Goal: Find specific page/section: Find specific page/section

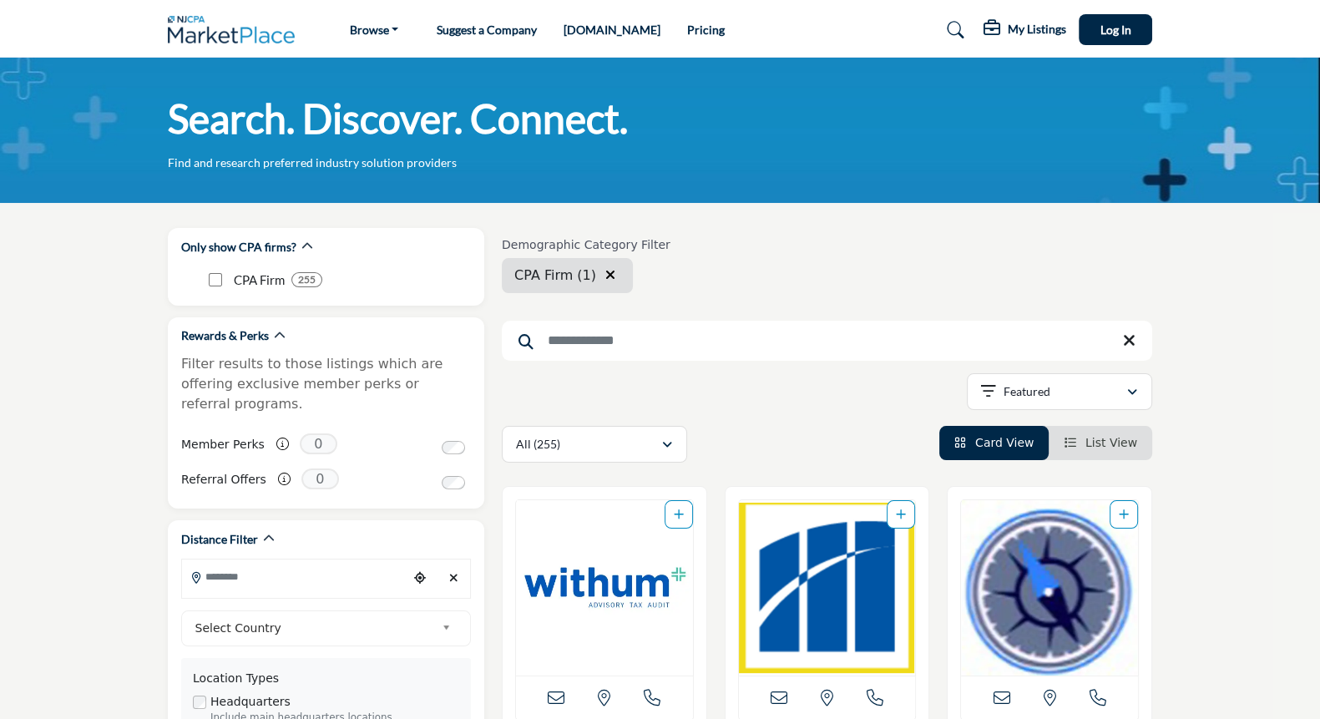
drag, startPoint x: 643, startPoint y: 347, endPoint x: 650, endPoint y: 324, distance: 24.6
click at [643, 341] on input "Search Keyword" at bounding box center [827, 341] width 650 height 40
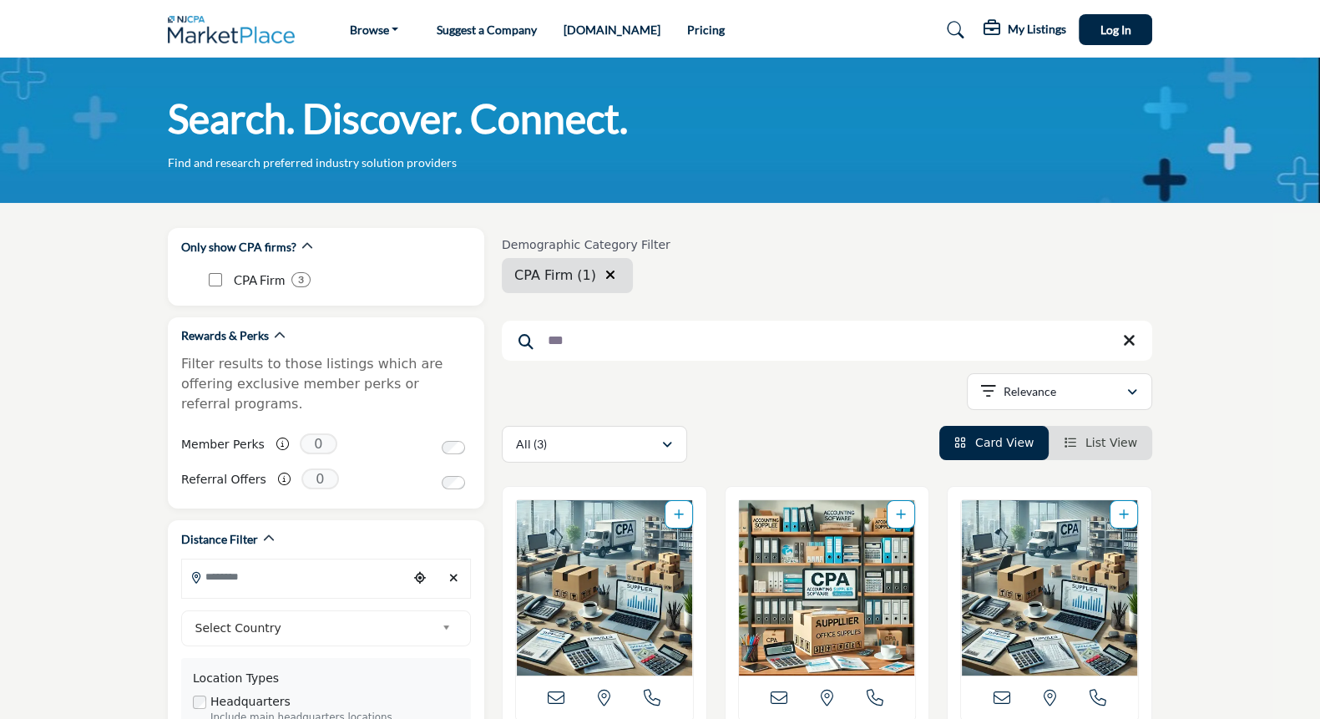
type input "***"
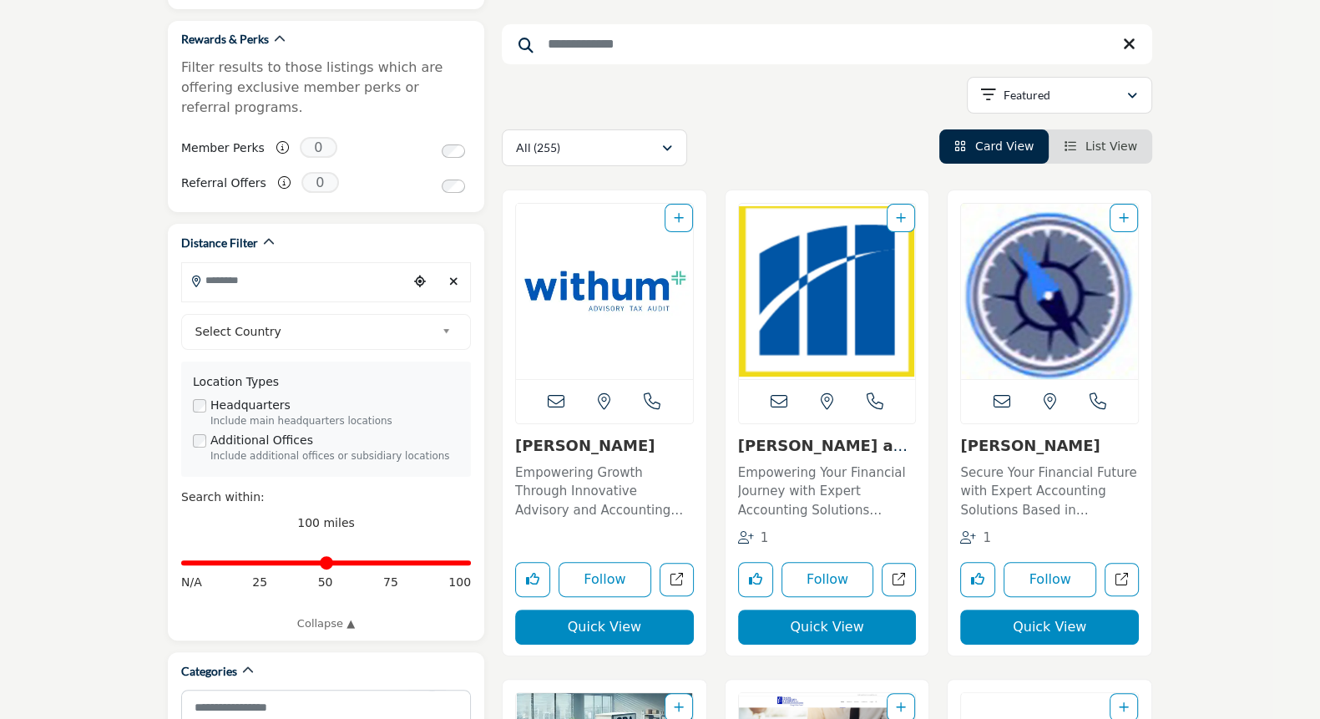
scroll to position [334, 0]
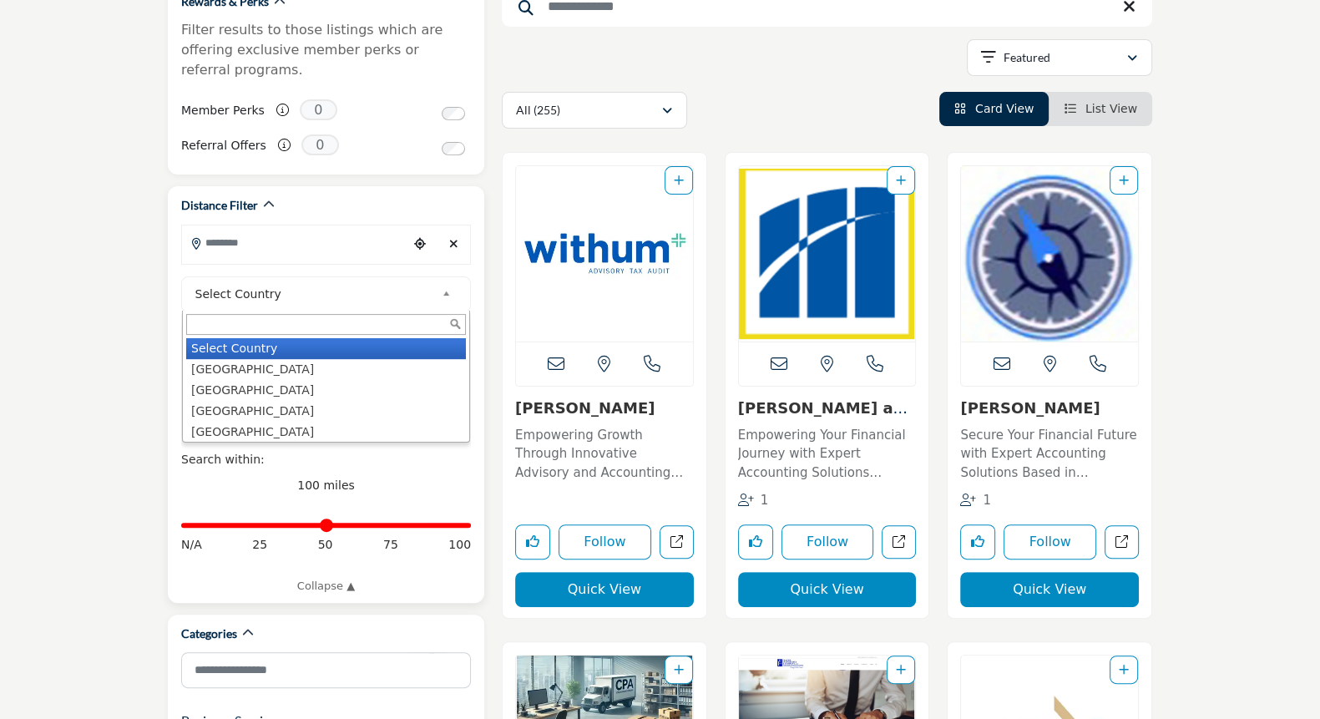
click at [433, 284] on span "Select Country" at bounding box center [315, 294] width 240 height 20
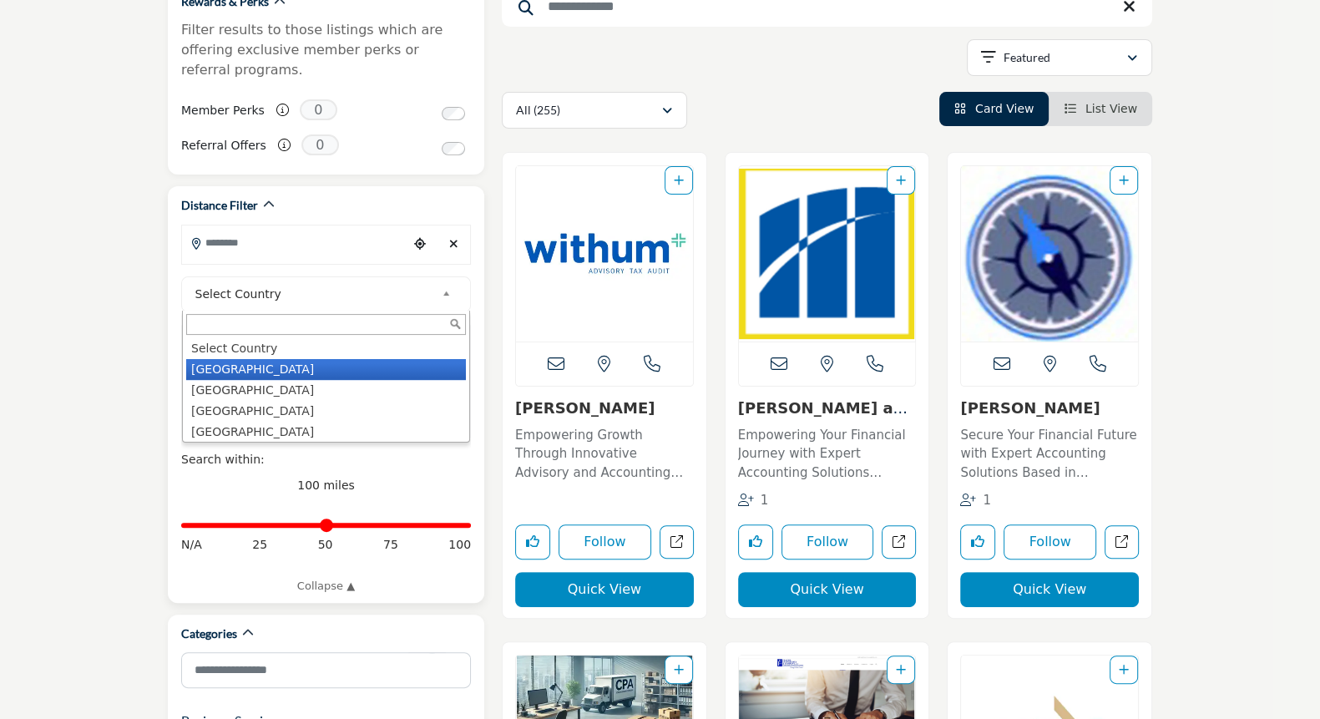
click at [249, 359] on li "[GEOGRAPHIC_DATA]" at bounding box center [326, 369] width 280 height 21
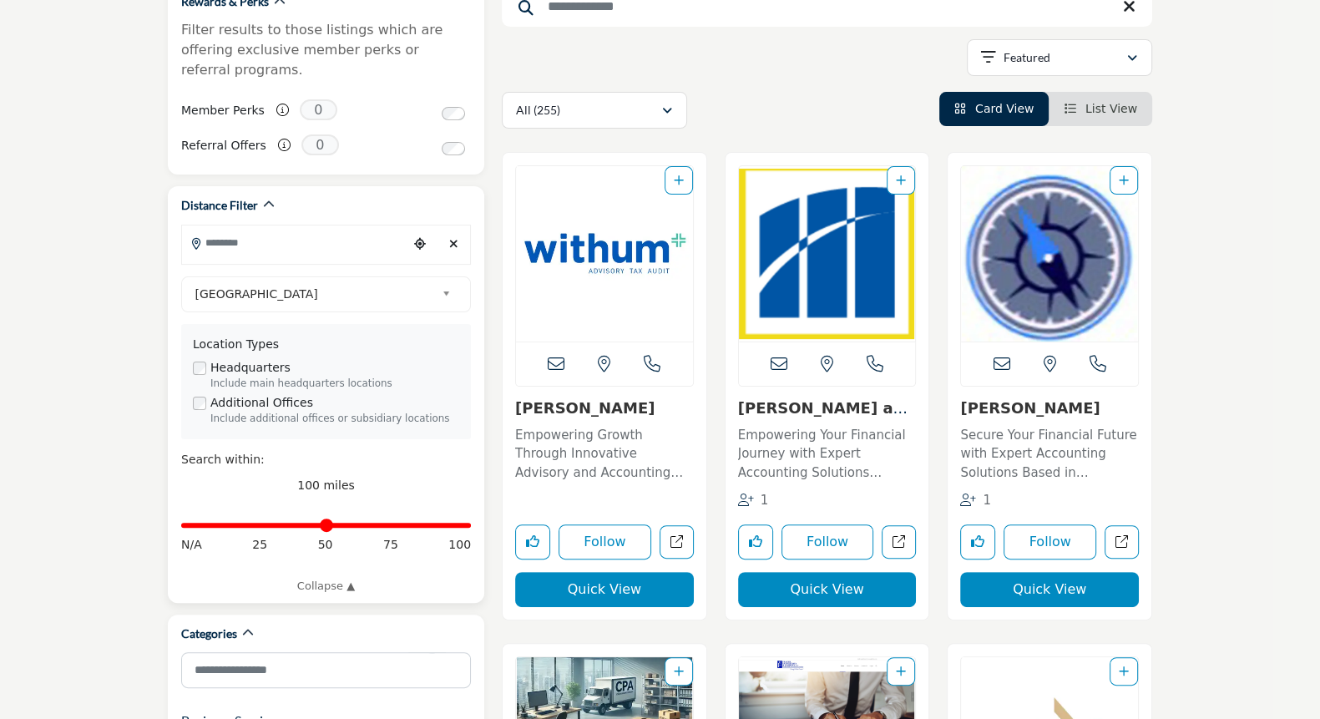
scroll to position [100, 0]
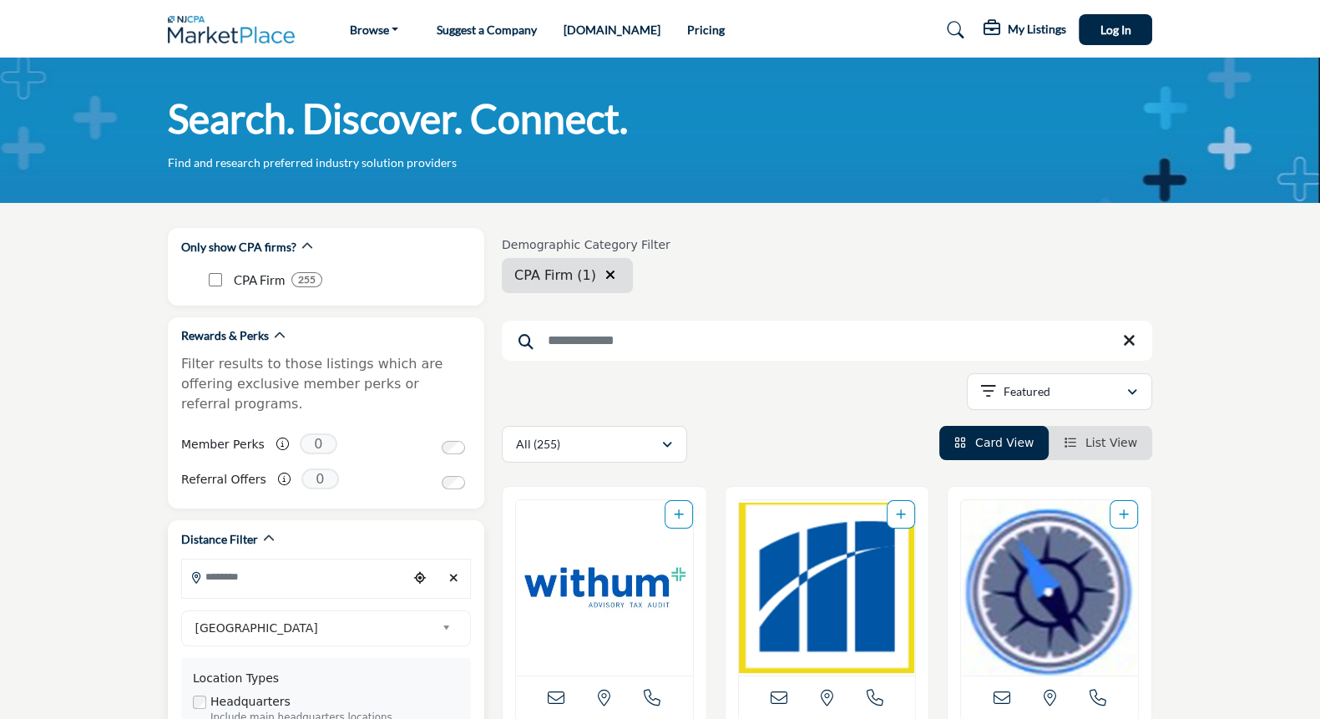
scroll to position [0, 0]
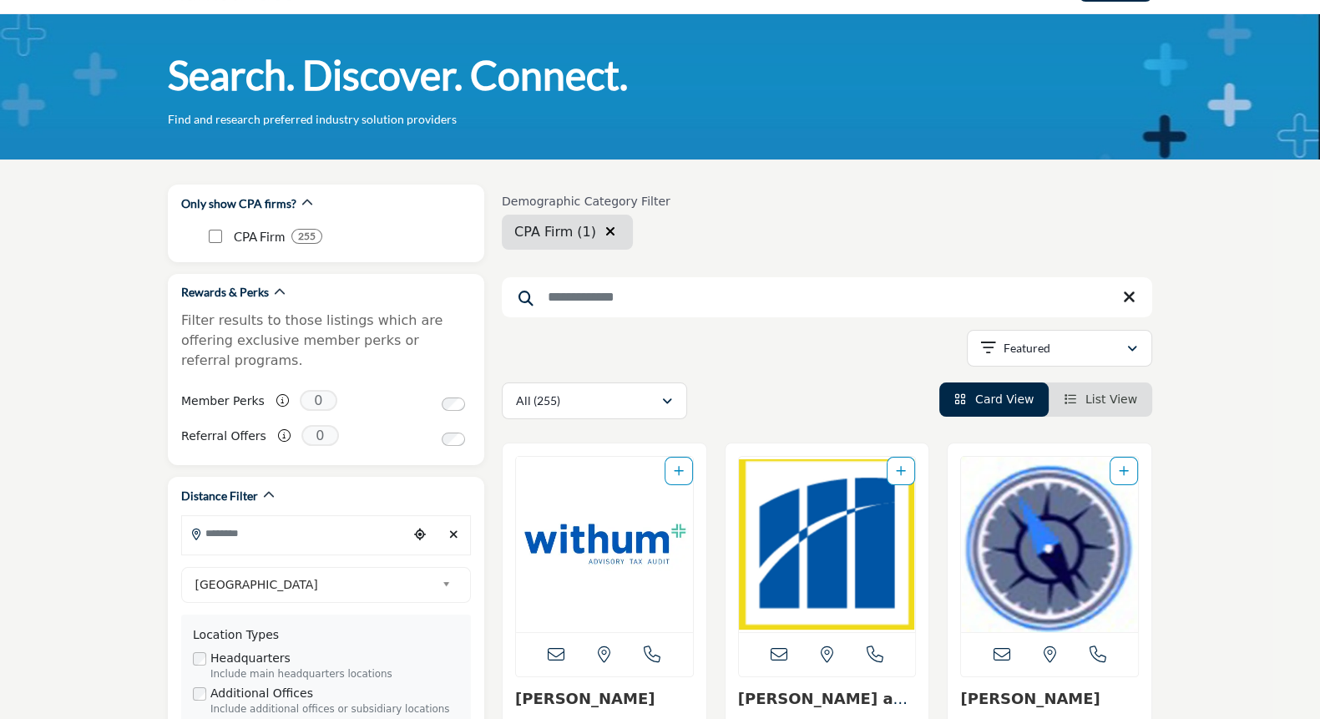
scroll to position [134, 0]
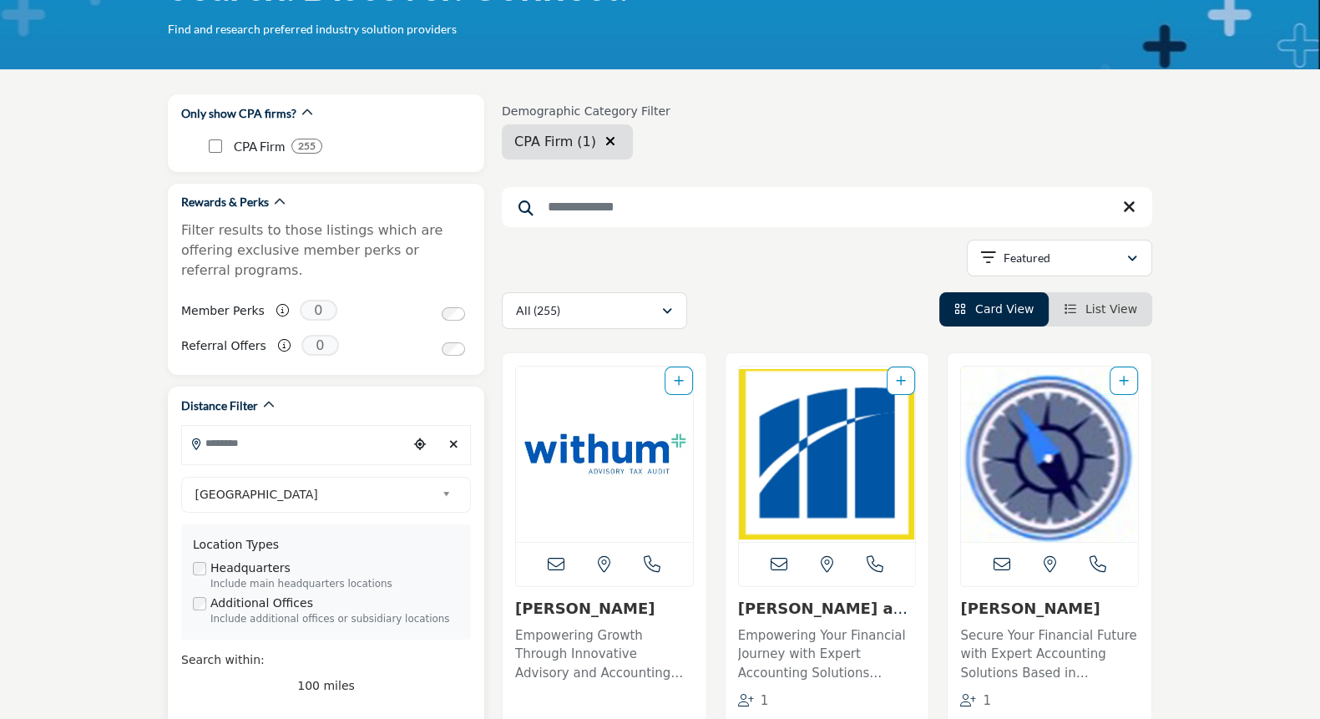
click at [307, 427] on input "Search Location" at bounding box center [294, 443] width 225 height 33
type input "*****"
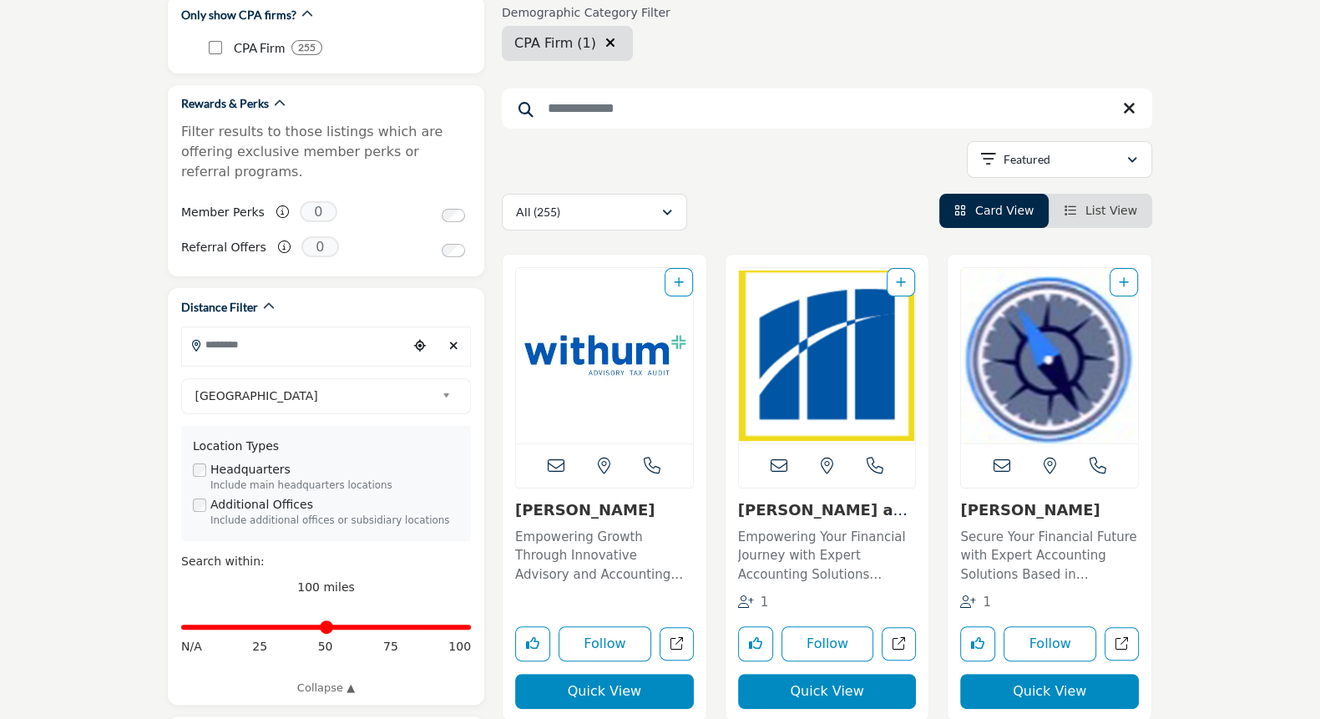
scroll to position [267, 0]
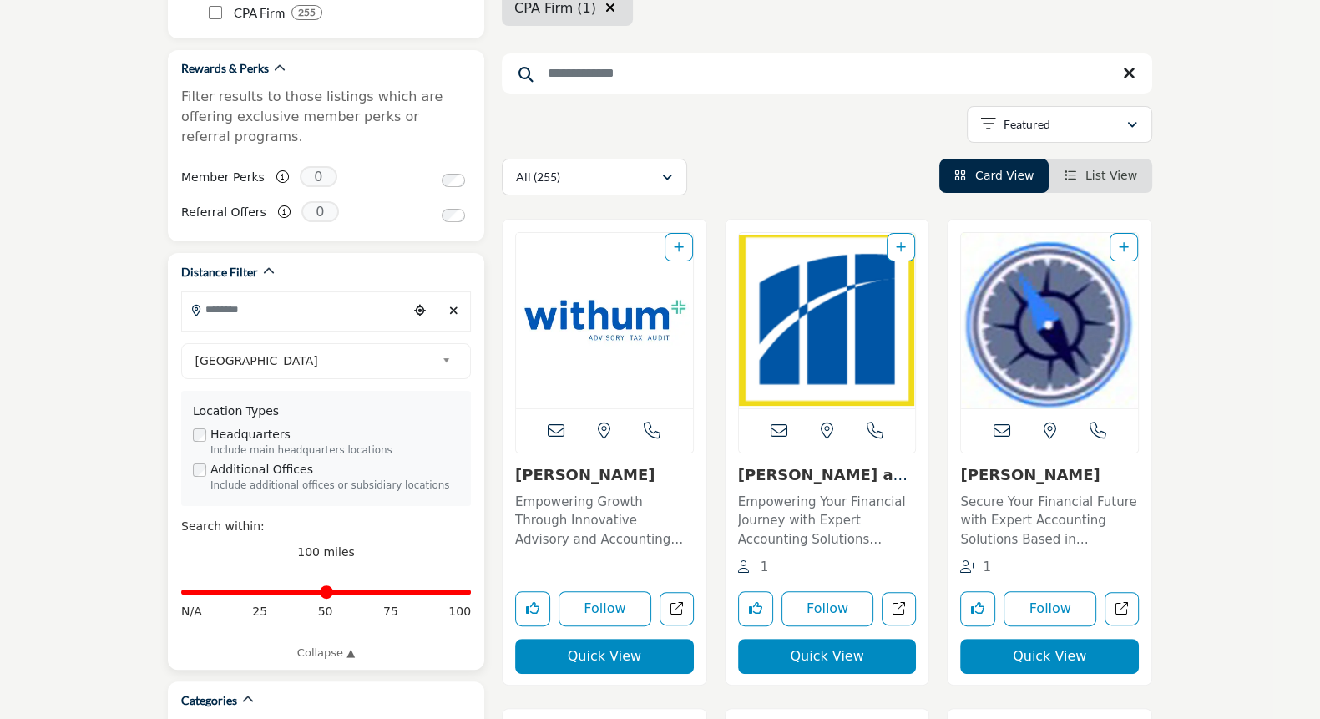
click at [305, 299] on input "Search Location" at bounding box center [294, 309] width 225 height 33
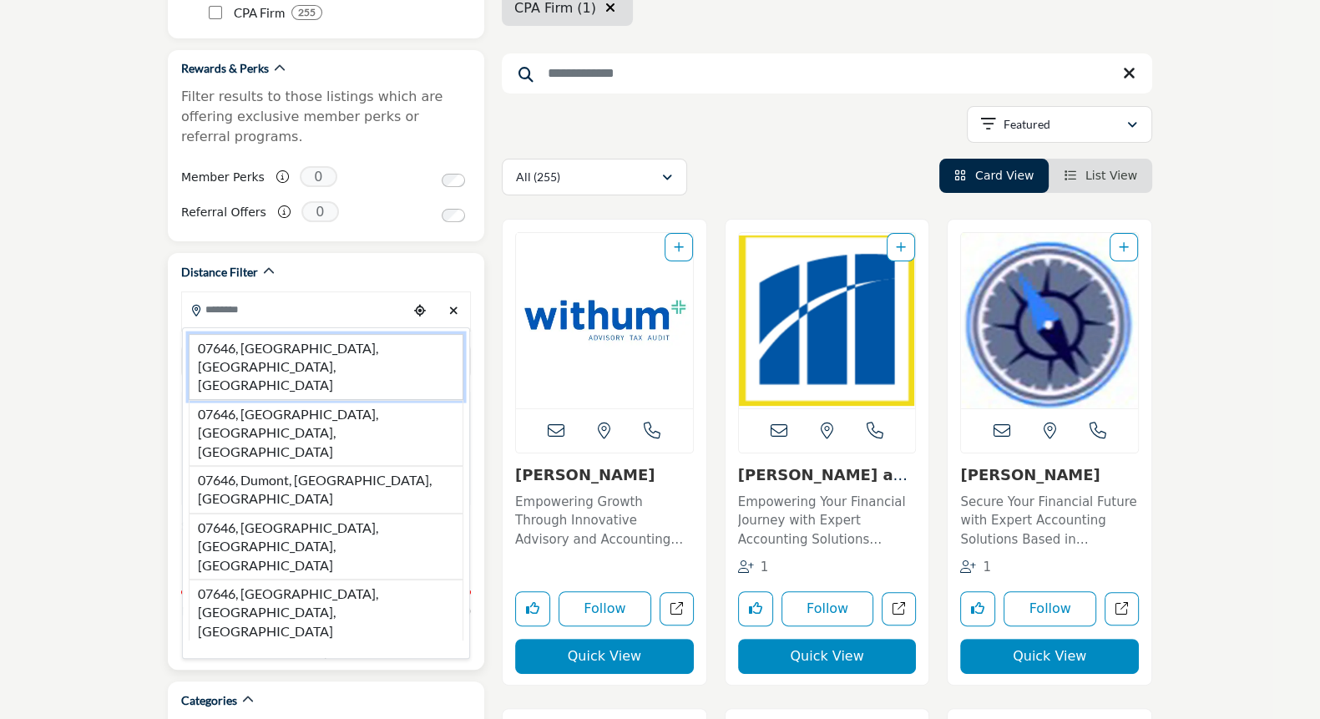
click at [215, 334] on li "07646, [GEOGRAPHIC_DATA], [GEOGRAPHIC_DATA], [GEOGRAPHIC_DATA]" at bounding box center [326, 367] width 275 height 66
type input "**********"
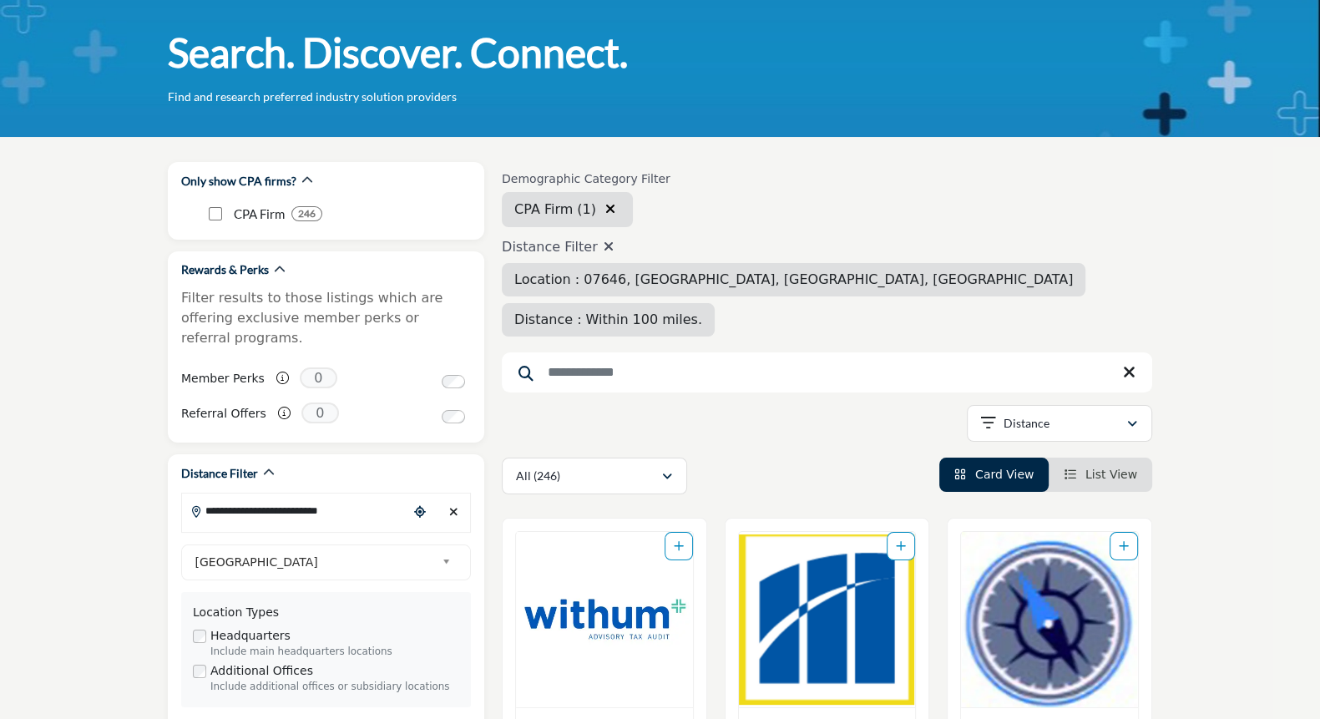
scroll to position [67, 0]
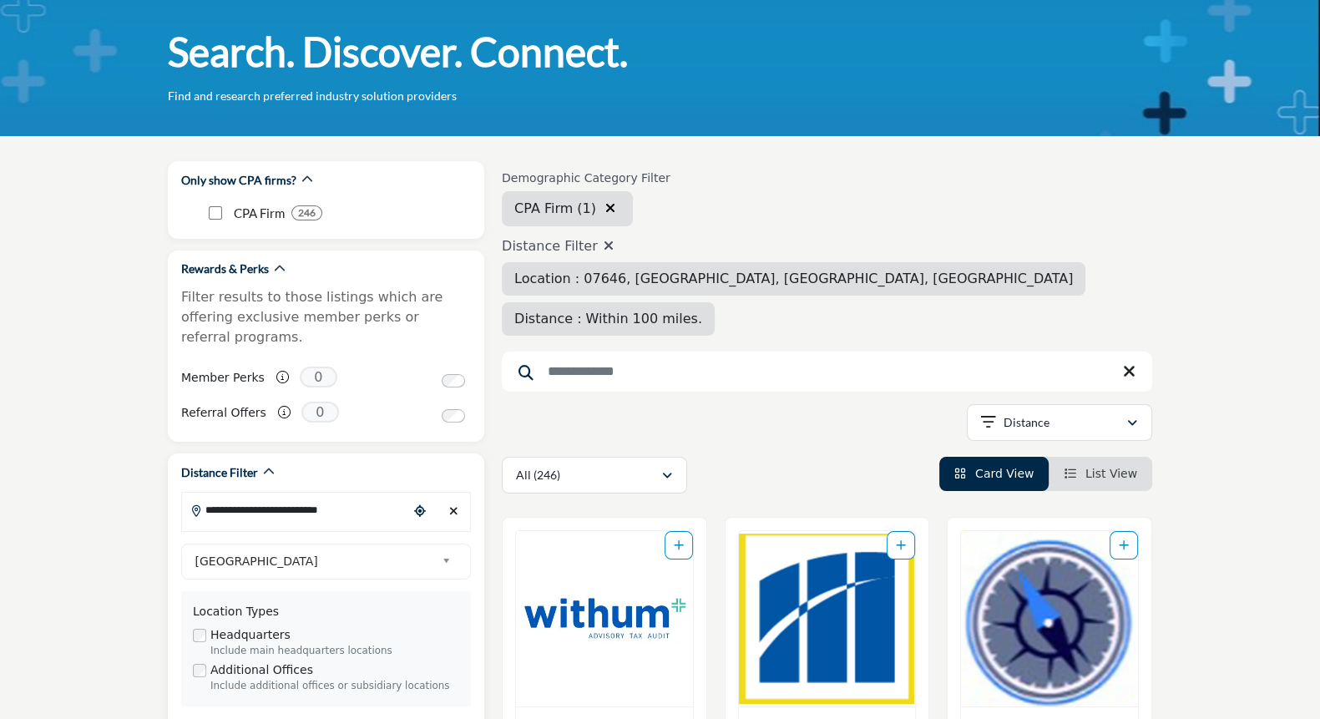
click at [264, 494] on input "**********" at bounding box center [294, 510] width 225 height 33
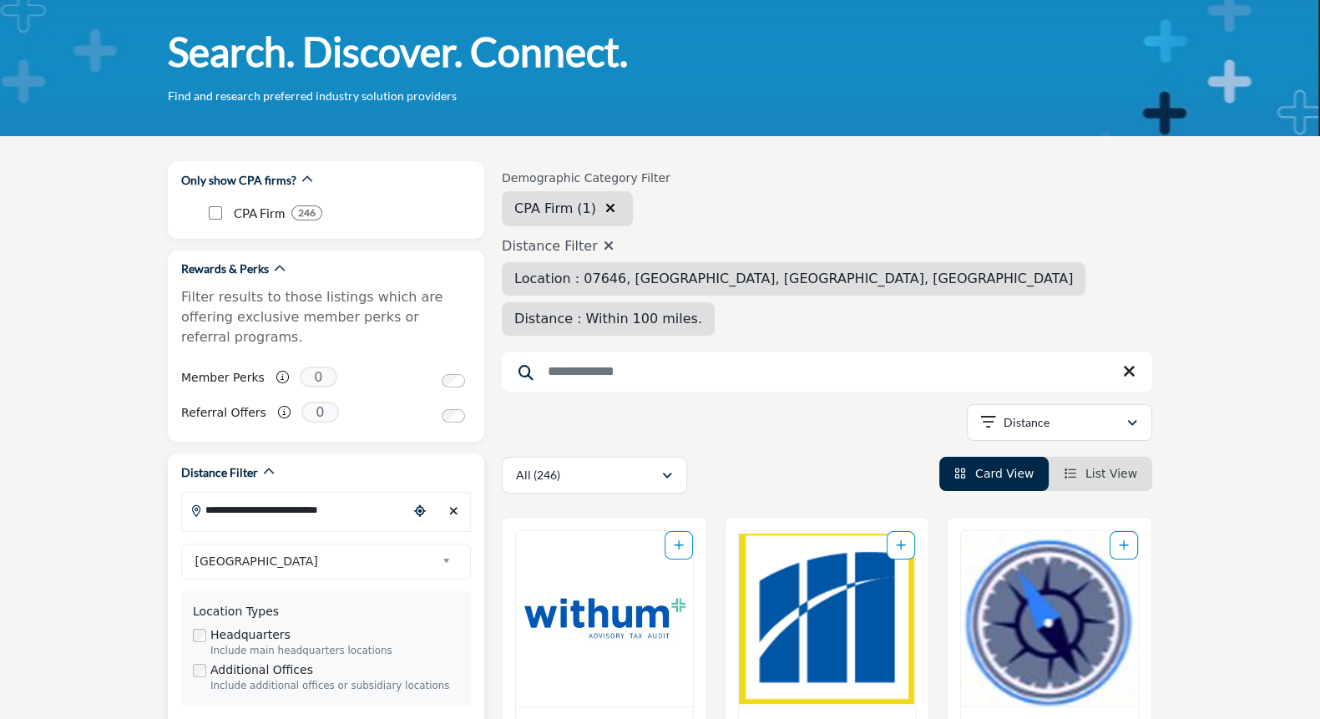
click at [367, 494] on input "**********" at bounding box center [294, 510] width 225 height 33
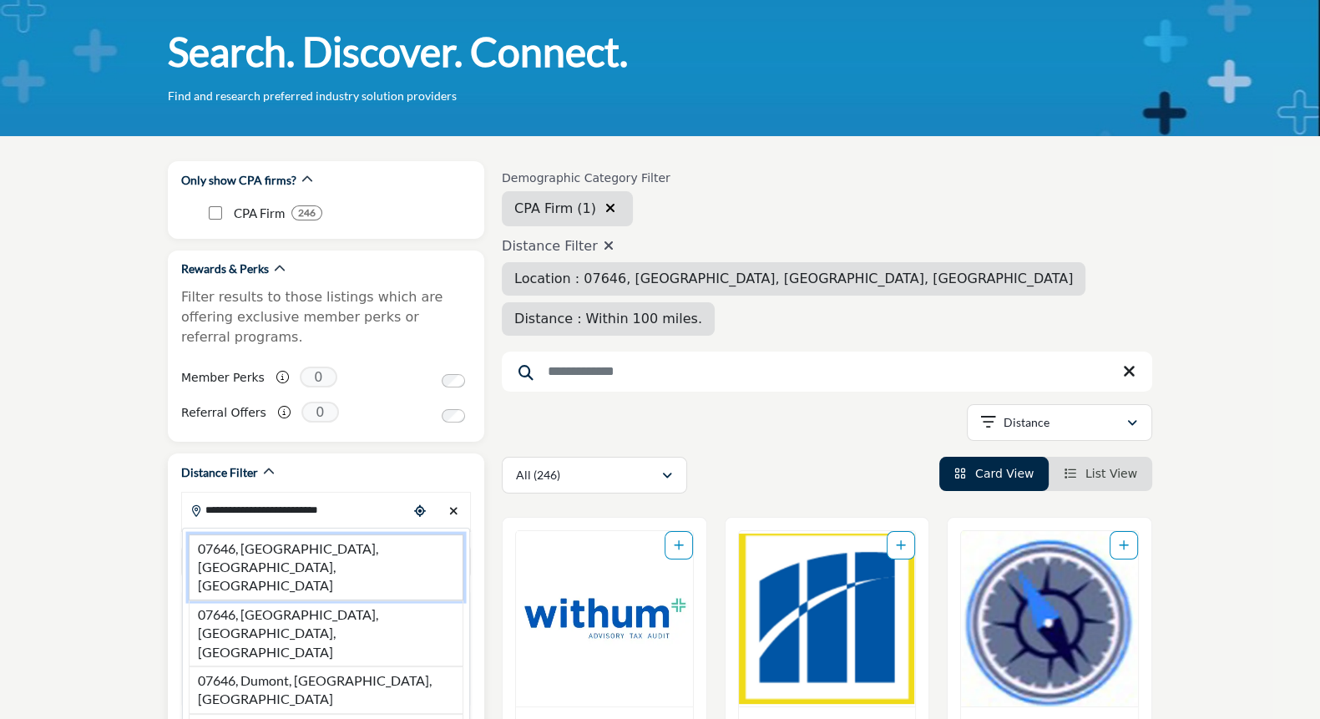
click at [327, 534] on li "07646, [GEOGRAPHIC_DATA], [GEOGRAPHIC_DATA], [GEOGRAPHIC_DATA]" at bounding box center [326, 567] width 275 height 66
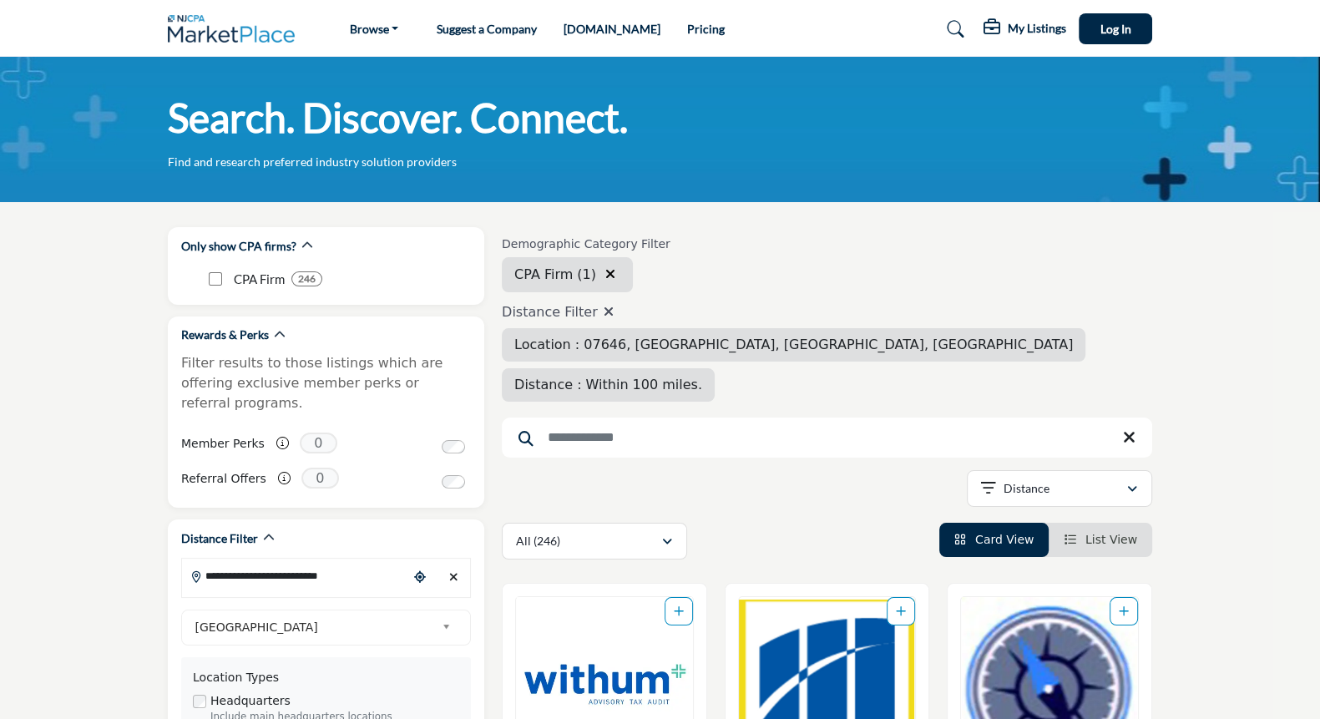
scroll to position [0, 0]
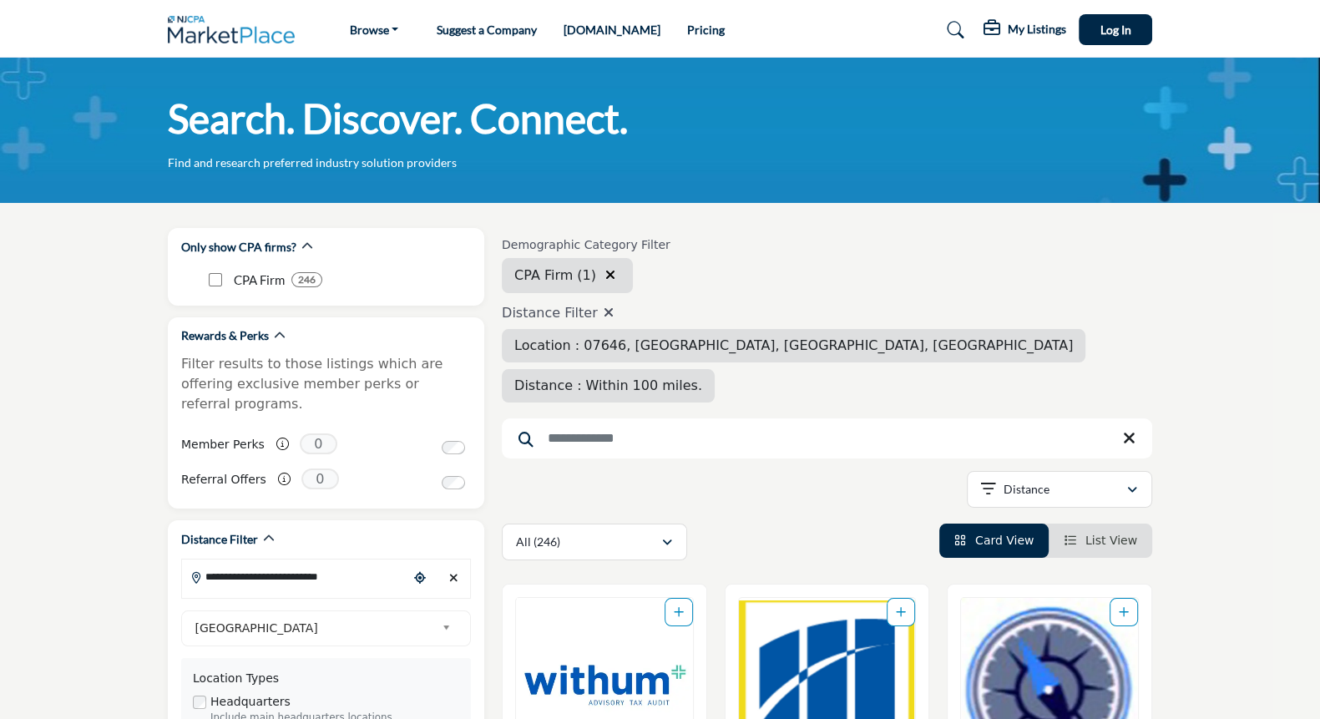
click at [702, 377] on span "Distance : Within 100 miles." at bounding box center [608, 385] width 188 height 16
click at [1133, 484] on icon "button" at bounding box center [1132, 490] width 10 height 12
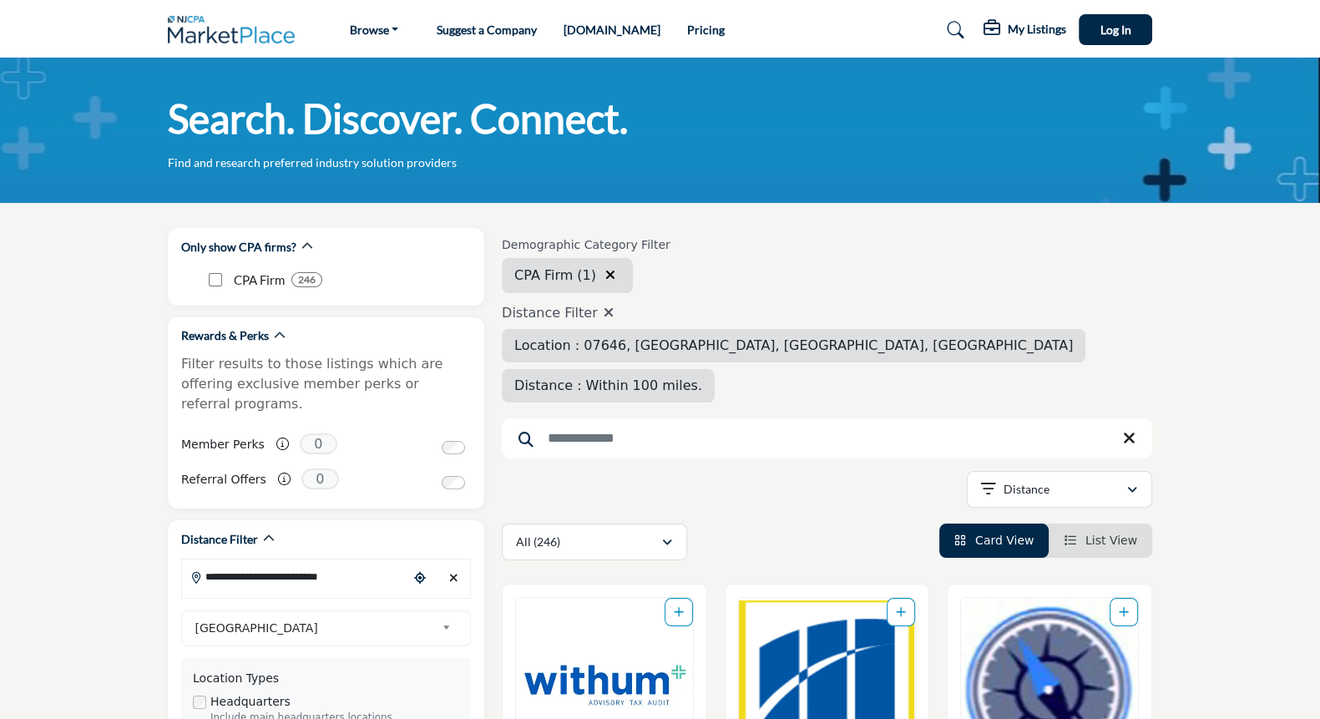
click at [702, 377] on span "Distance : Within 100 miles." at bounding box center [608, 385] width 188 height 16
drag, startPoint x: 900, startPoint y: 342, endPoint x: 1014, endPoint y: 305, distance: 119.4
click at [702, 377] on span "Distance : Within 100 miles." at bounding box center [608, 385] width 188 height 16
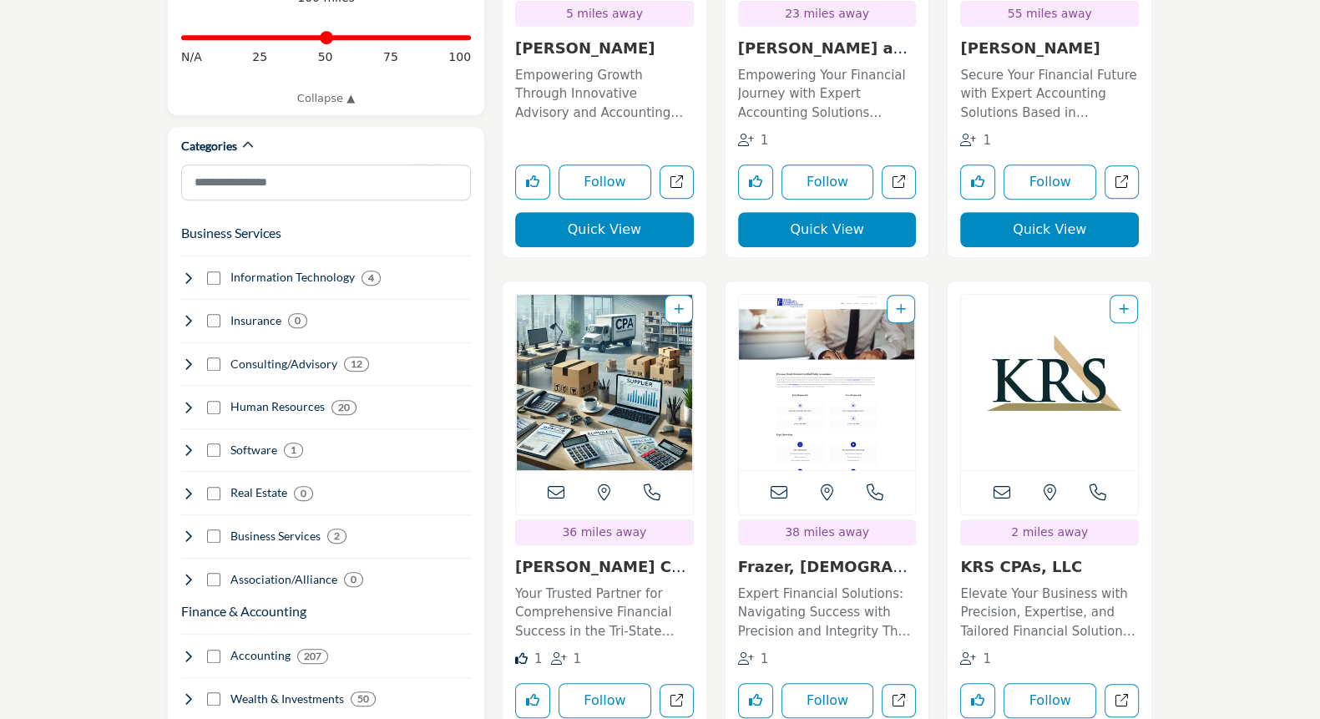
scroll to position [802, 0]
